Goal: Task Accomplishment & Management: Use online tool/utility

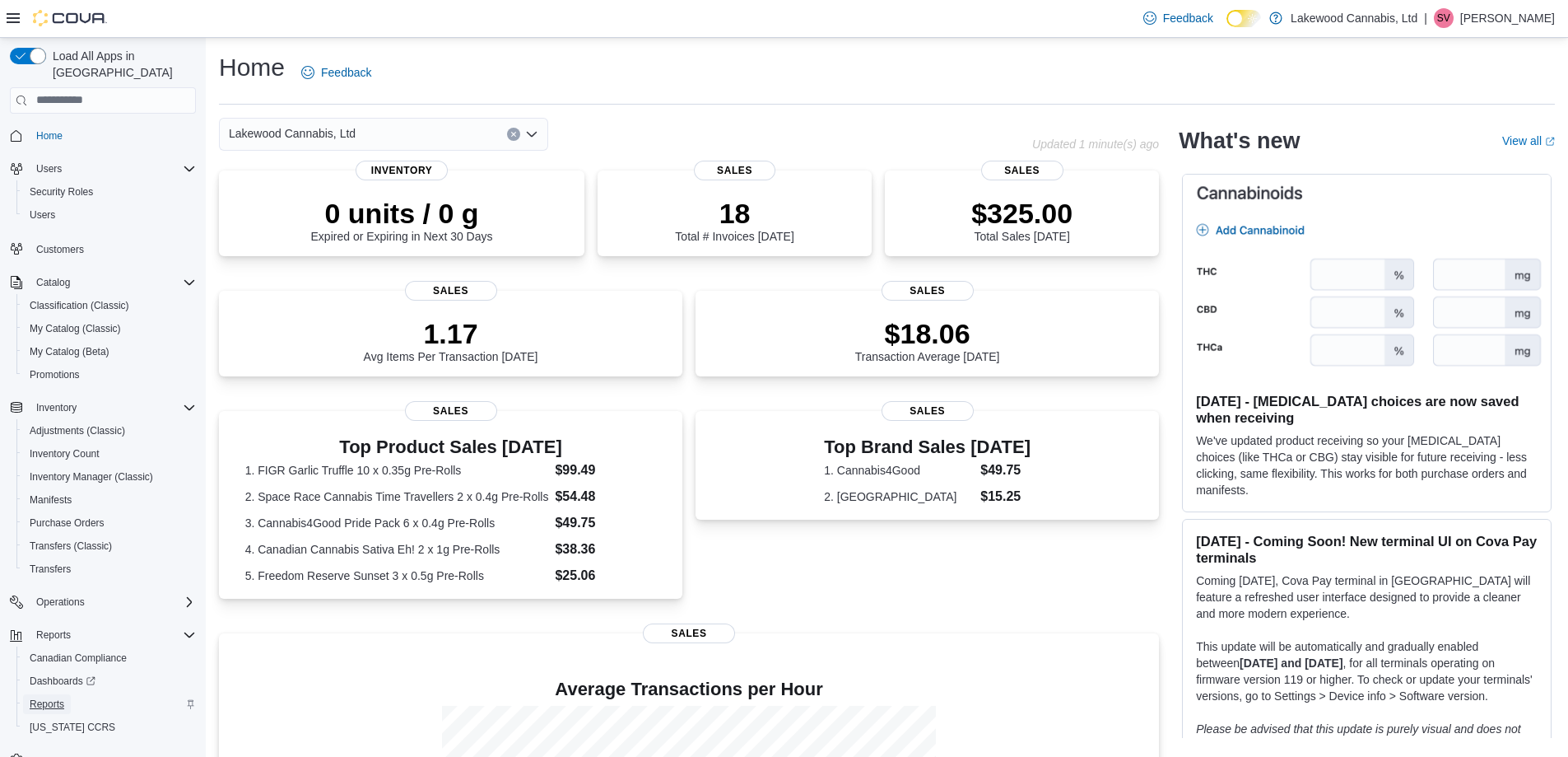
click at [49, 697] on span "Reports" at bounding box center [47, 703] width 35 height 13
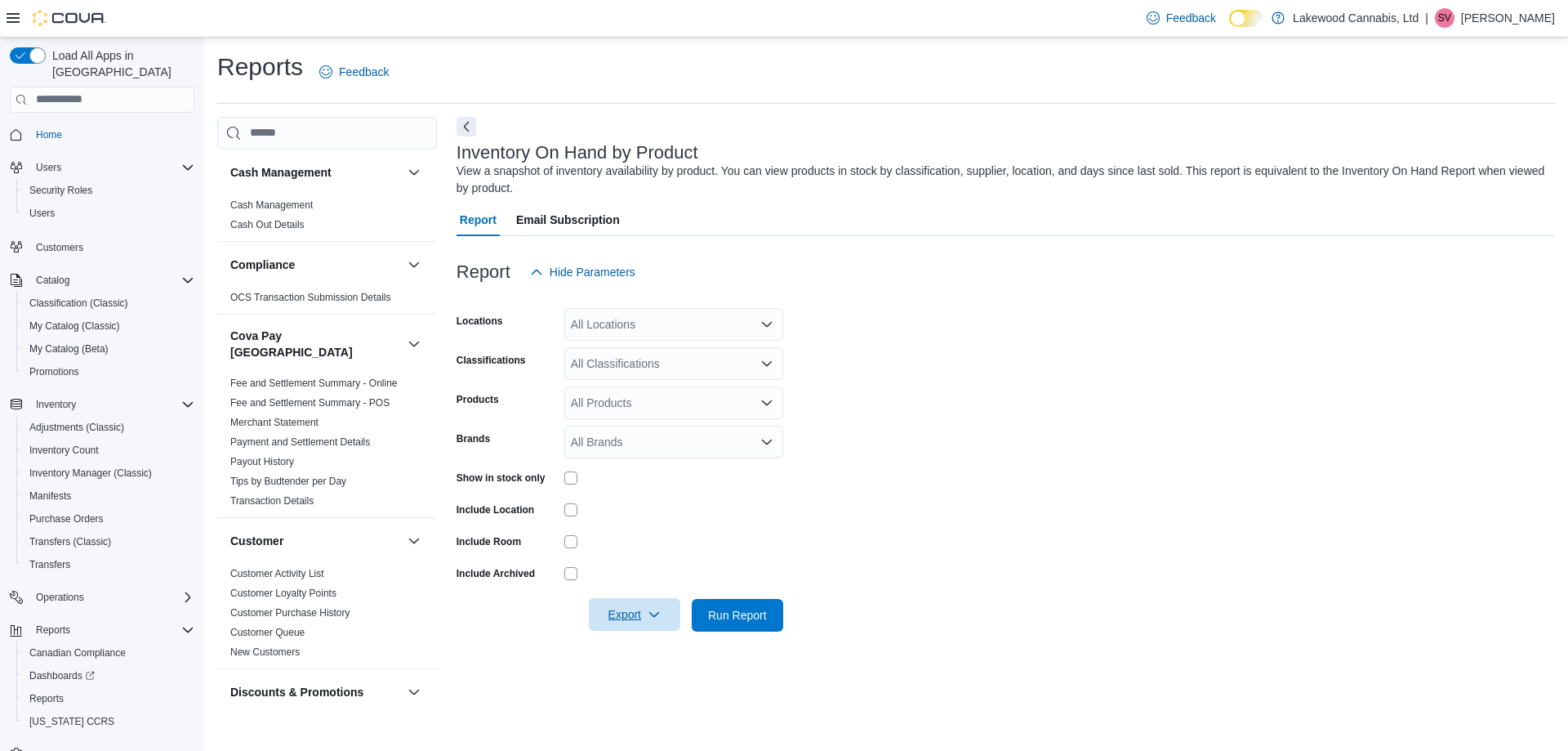
click at [636, 612] on span "Export" at bounding box center [634, 614] width 71 height 33
click at [636, 642] on span "Export to Excel" at bounding box center [637, 647] width 73 height 13
